Goal: Find specific page/section: Find specific page/section

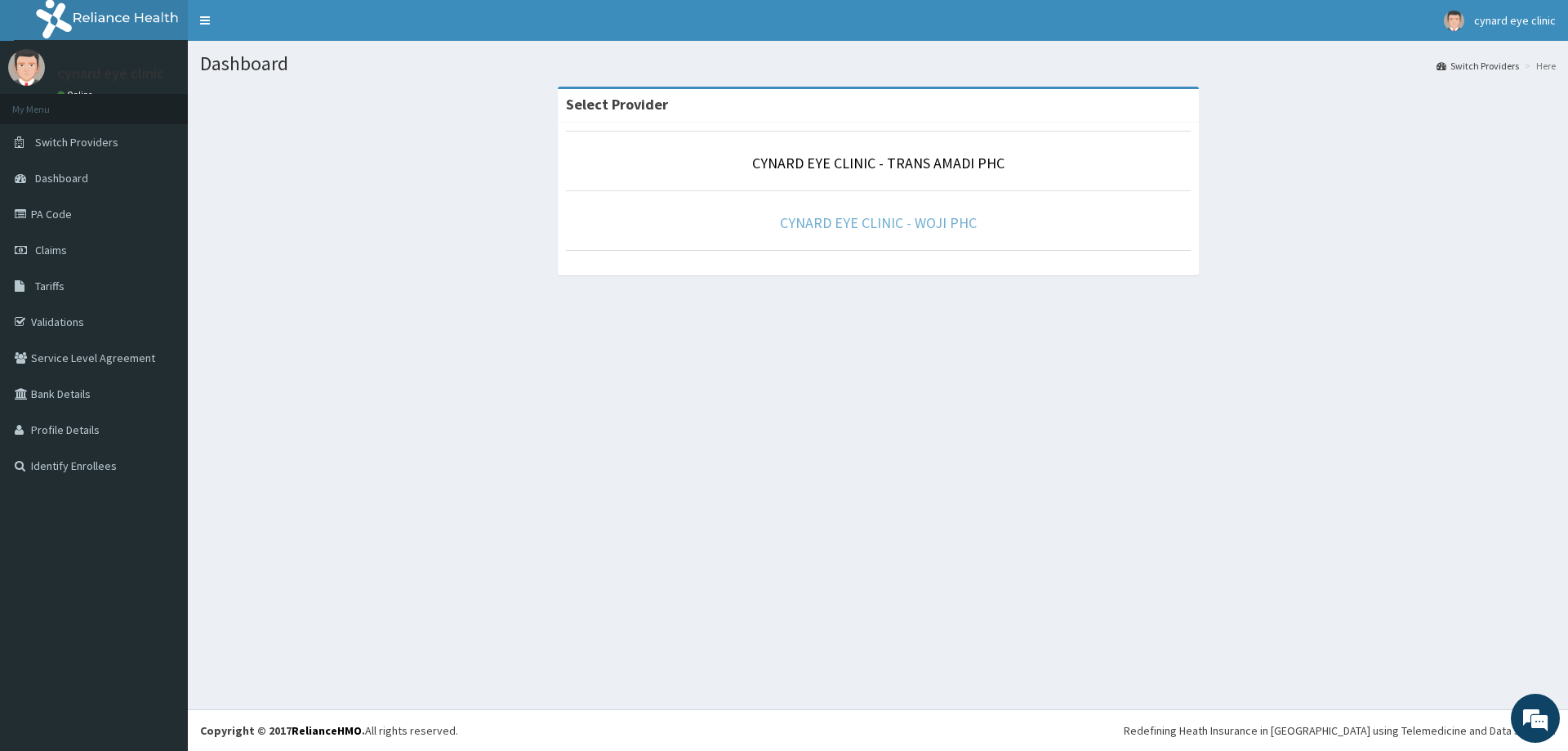
click at [880, 217] on link "CYNARD EYE CLINIC - WOJI PHC" at bounding box center [878, 222] width 197 height 18
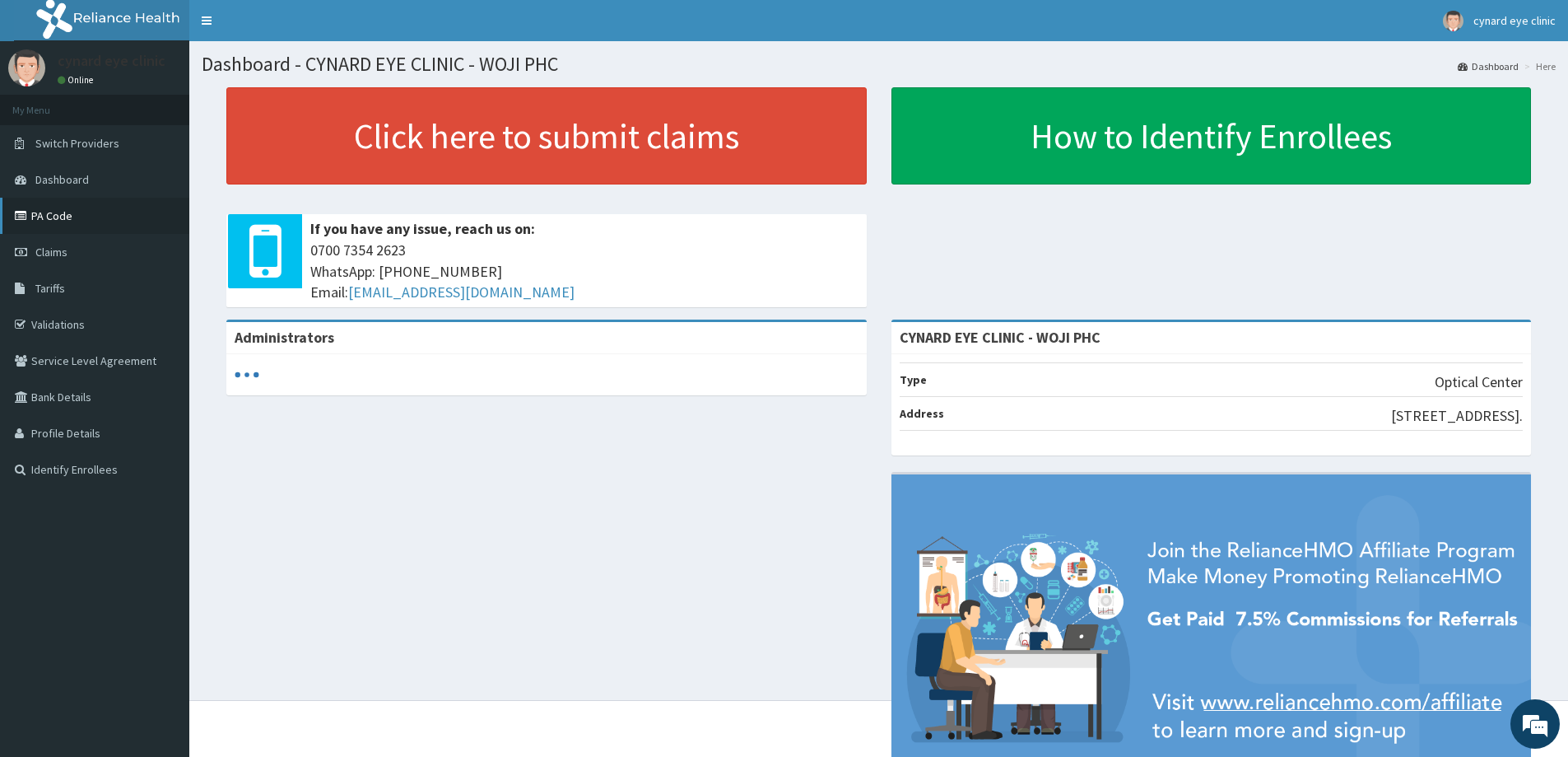
click at [63, 214] on link "PA Code" at bounding box center [95, 215] width 189 height 36
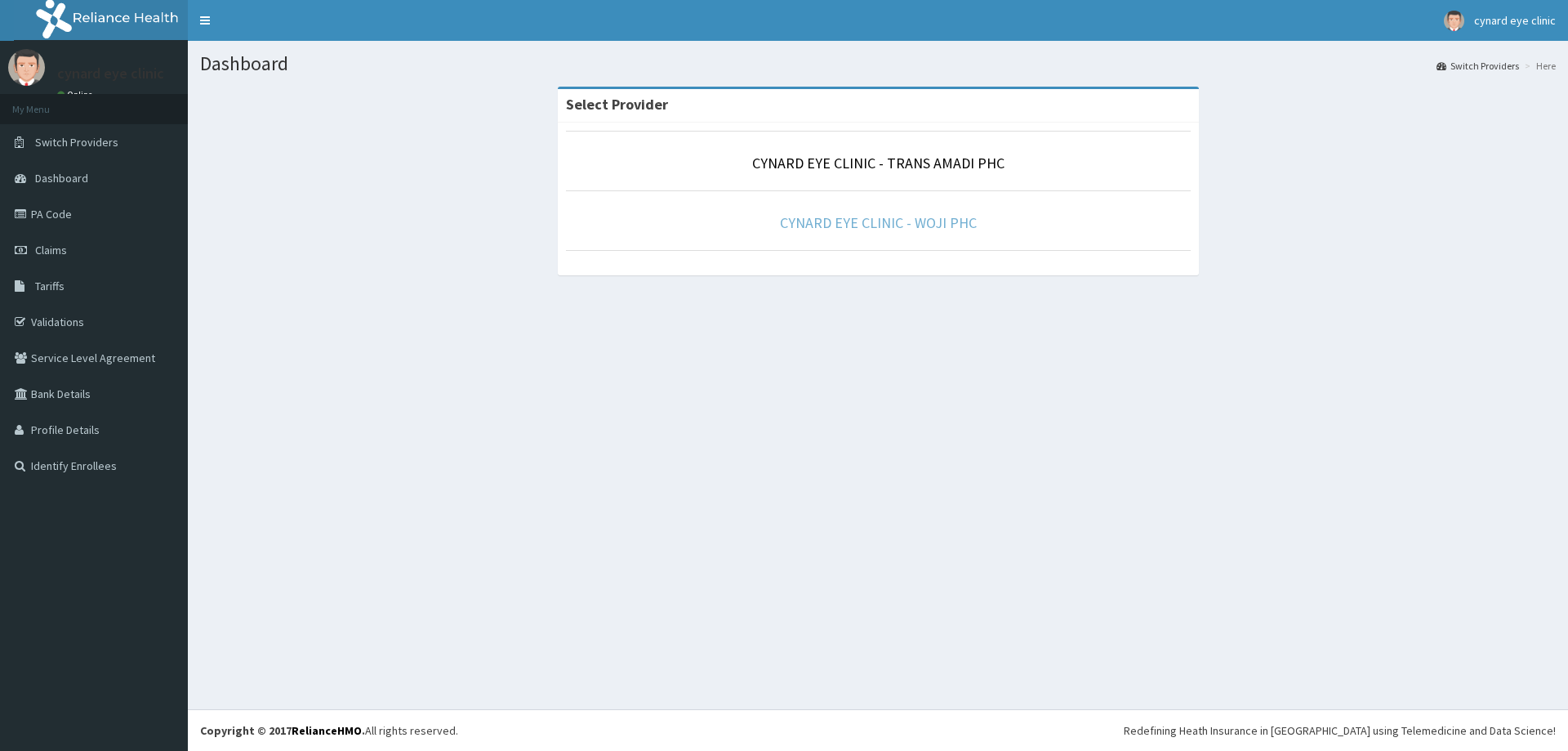
click at [828, 223] on link "CYNARD EYE CLINIC - WOJI PHC" at bounding box center [878, 222] width 197 height 18
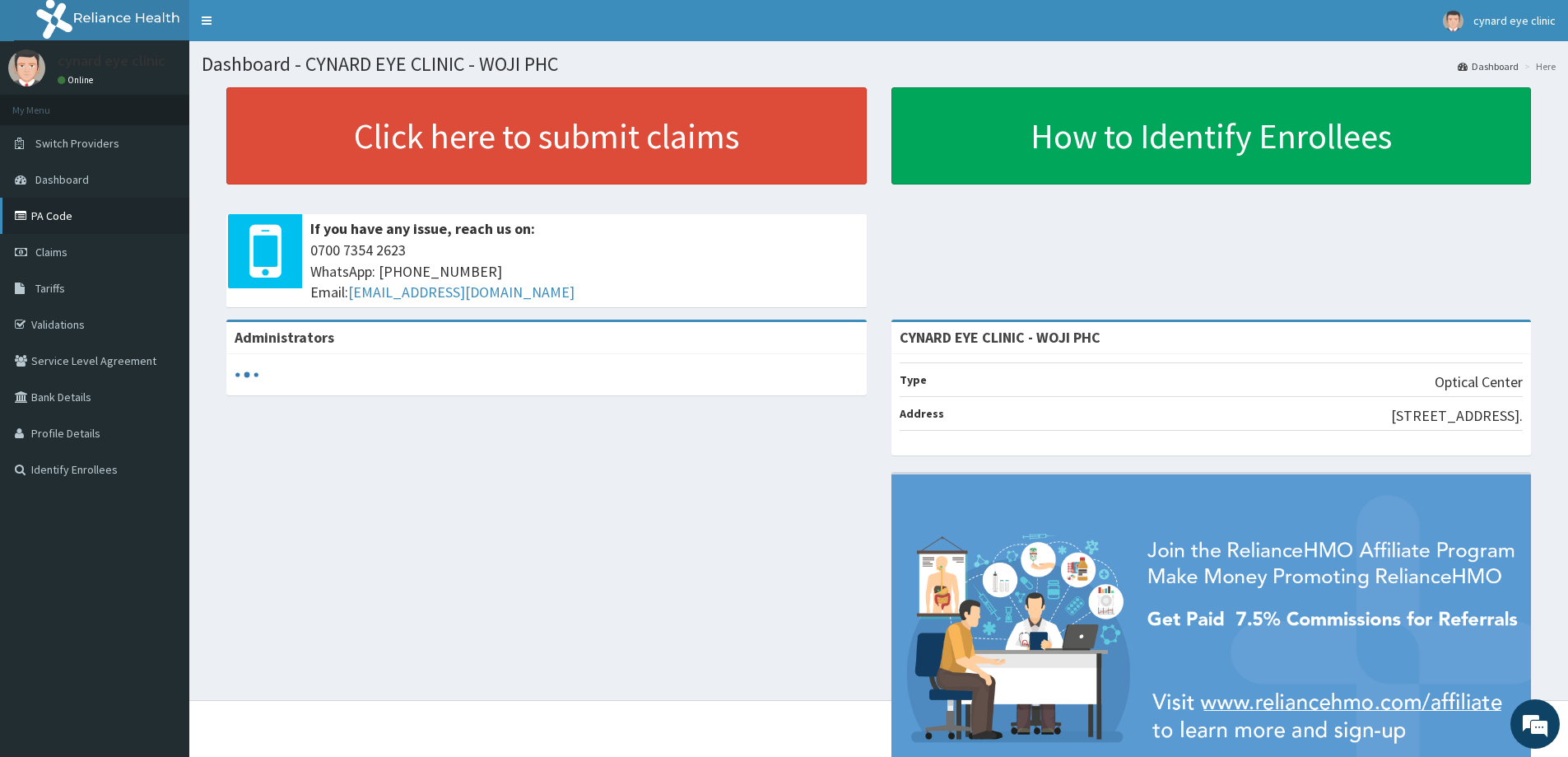
click at [52, 208] on link "PA Code" at bounding box center [95, 215] width 189 height 36
